Goal: Task Accomplishment & Management: Use online tool/utility

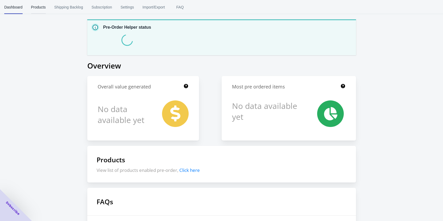
click at [43, 9] on span "Products" at bounding box center [38, 7] width 15 height 14
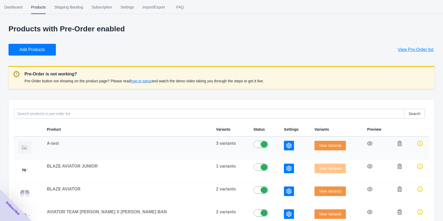
scroll to position [40, 0]
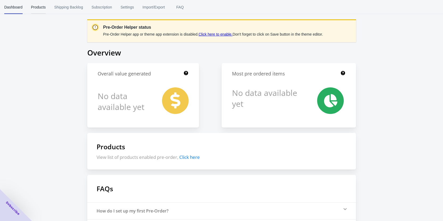
click at [32, 9] on span "Products" at bounding box center [38, 7] width 15 height 14
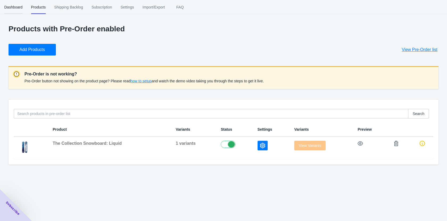
click at [15, 7] on span "Dashboard" at bounding box center [13, 7] width 18 height 14
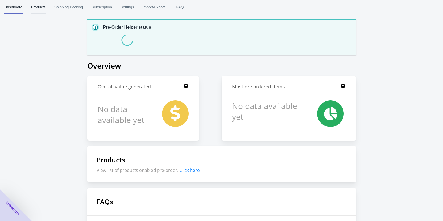
click at [28, 7] on button "Products" at bounding box center [38, 7] width 23 height 14
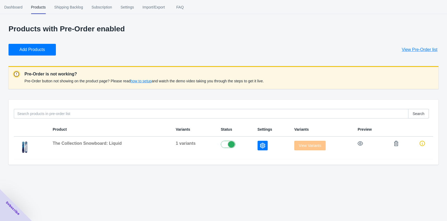
click at [33, 56] on div "Products with Pre-Order enabled Add Products View Pre-Order list Pre-Order is n…" at bounding box center [224, 95] width 430 height 140
click at [34, 49] on span "Add Products" at bounding box center [32, 49] width 26 height 5
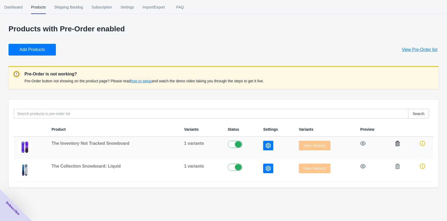
click at [397, 143] on icon "button" at bounding box center [397, 143] width 4 height 5
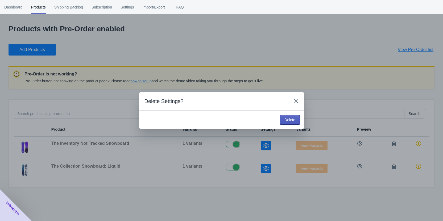
click at [297, 119] on button "Delete" at bounding box center [290, 120] width 20 height 10
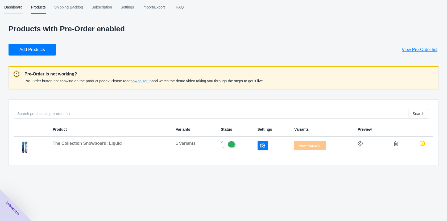
click at [19, 7] on span "Dashboard" at bounding box center [13, 7] width 18 height 14
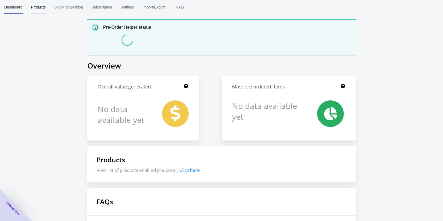
click at [40, 7] on span "Products" at bounding box center [38, 7] width 15 height 14
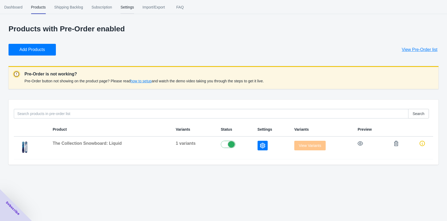
click at [132, 10] on span "Settings" at bounding box center [128, 7] width 14 height 14
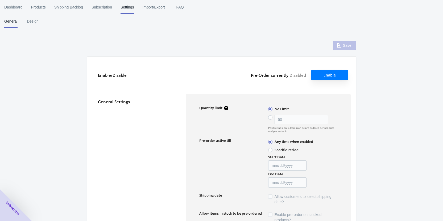
type input "50"
type textarea "Inventory level is <qty>. Some of the items will be pre-ordered."
type textarea "Only <qty> items left in stock."
type textarea "A maximum of <qty> products can be pre ordered."
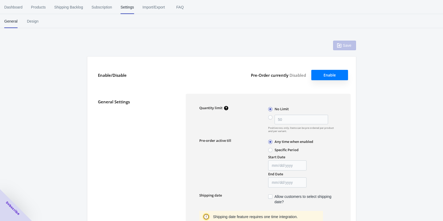
click at [334, 76] on button "Enable" at bounding box center [329, 75] width 37 height 10
click at [34, 6] on span "Products" at bounding box center [38, 7] width 15 height 14
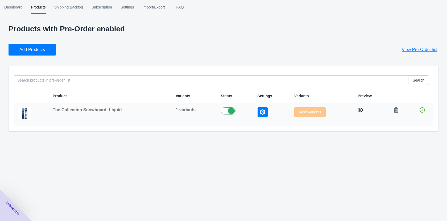
click at [360, 110] on icon "button" at bounding box center [360, 110] width 5 height 4
